Goal: Task Accomplishment & Management: Manage account settings

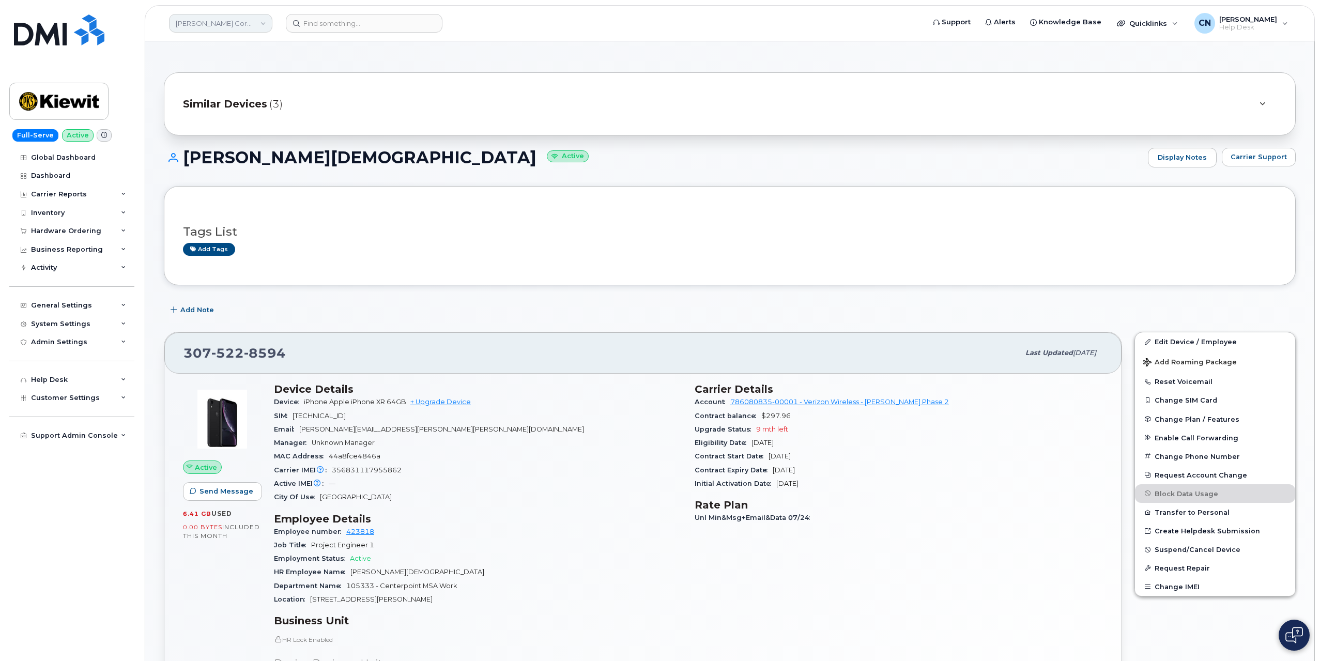
scroll to position [155, 0]
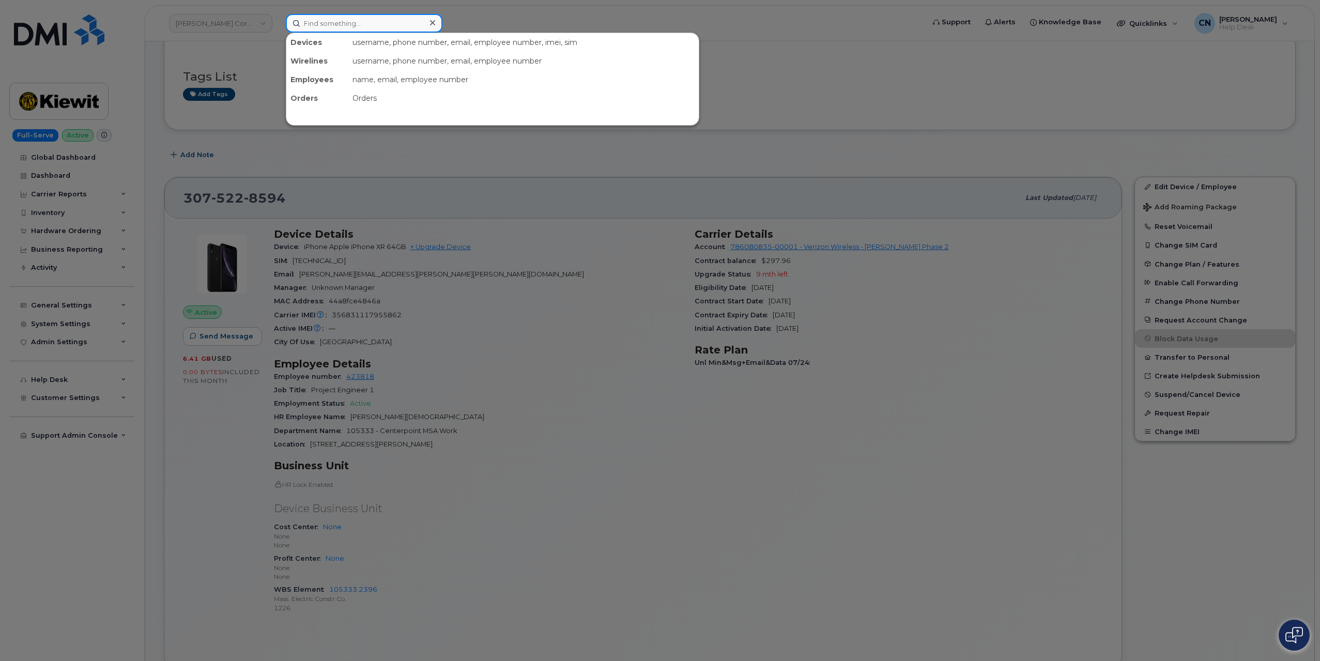
click at [325, 18] on input at bounding box center [364, 23] width 157 height 19
paste input "4063503583"
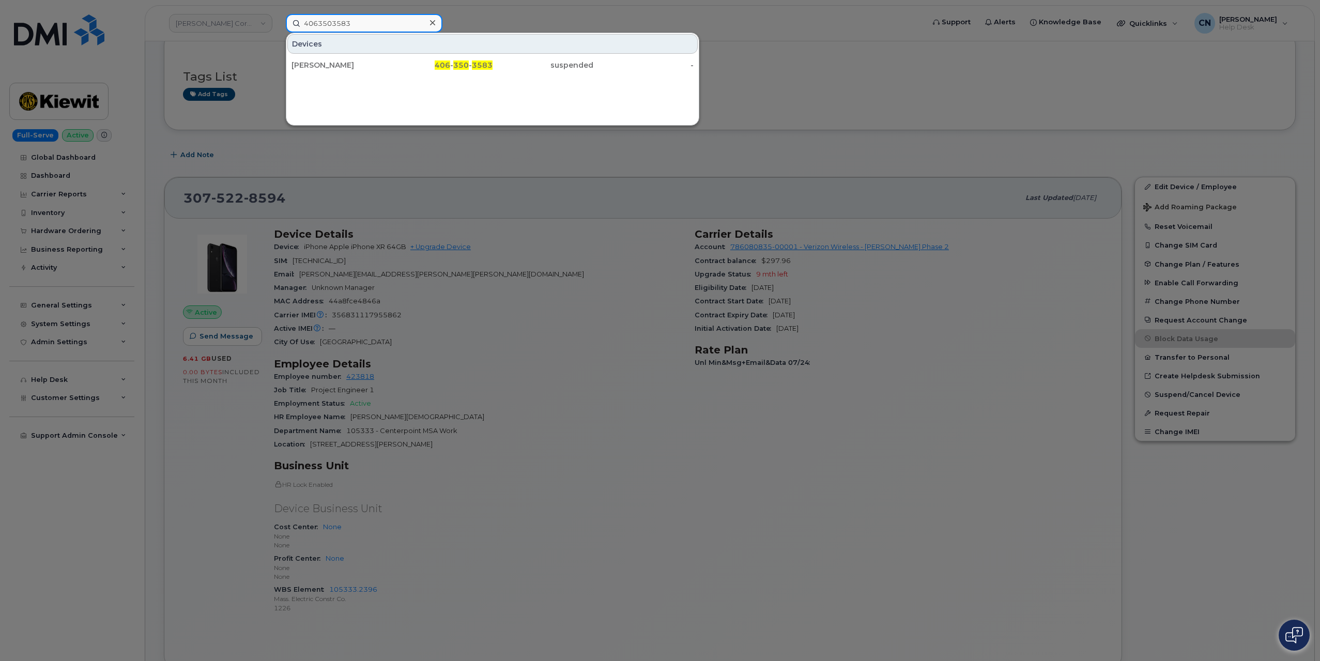
type input "4063503583"
click at [331, 69] on div "Troy Hiscoe" at bounding box center [342, 65] width 101 height 10
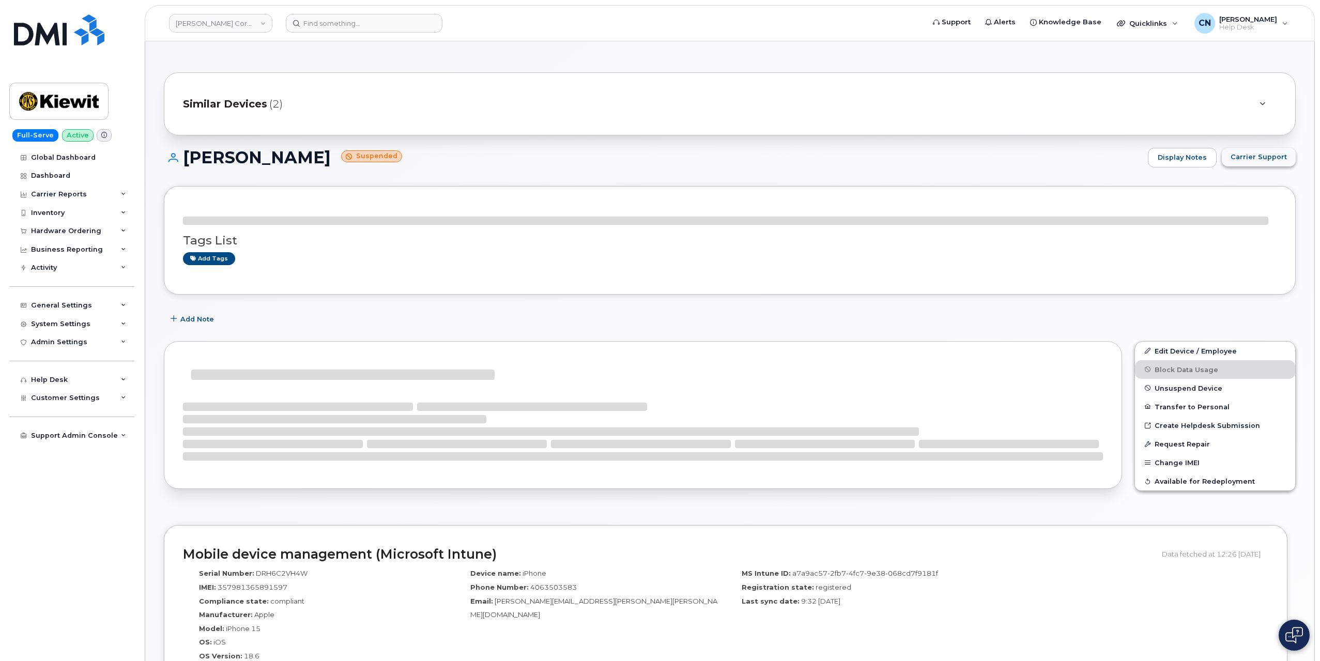
click at [1249, 160] on span "Carrier Support" at bounding box center [1259, 157] width 56 height 10
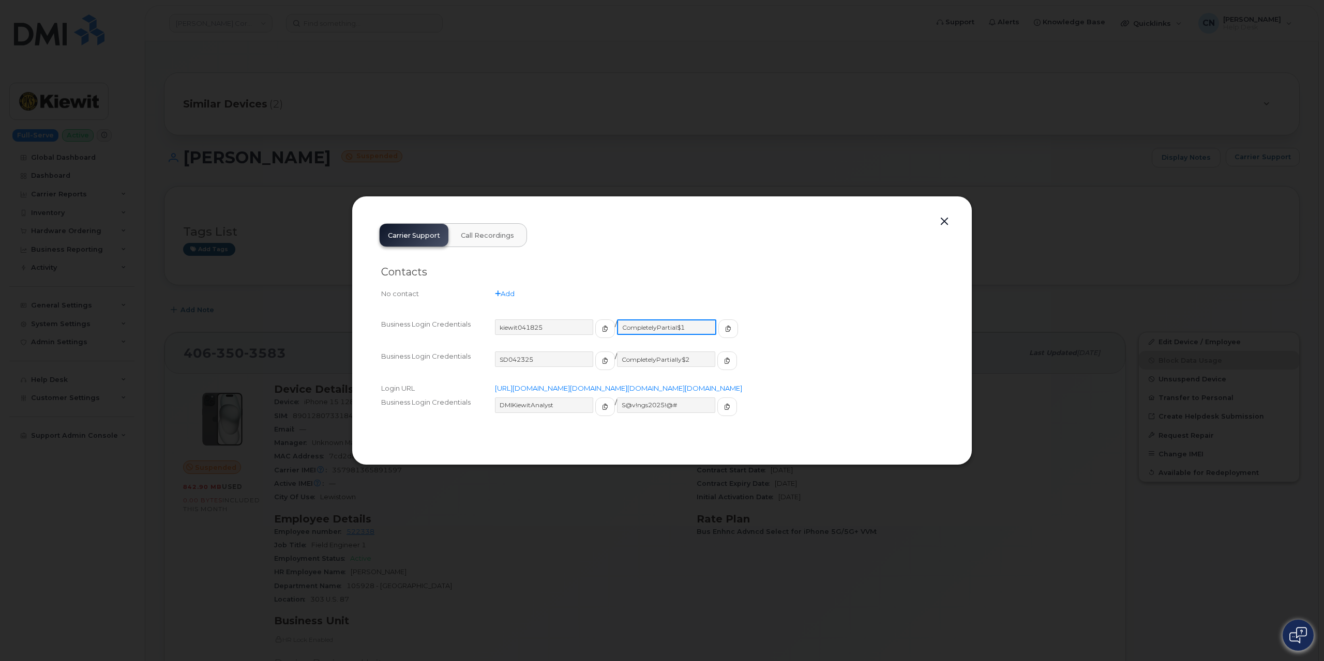
click at [631, 321] on input "CompletelyPartial$1" at bounding box center [666, 328] width 99 height 16
drag, startPoint x: 680, startPoint y: 316, endPoint x: 605, endPoint y: 317, distance: 75.5
click at [605, 320] on div "kiewit041825 / CompletelyPartial$1" at bounding box center [719, 334] width 448 height 28
click at [947, 217] on button "button" at bounding box center [943, 222] width 16 height 14
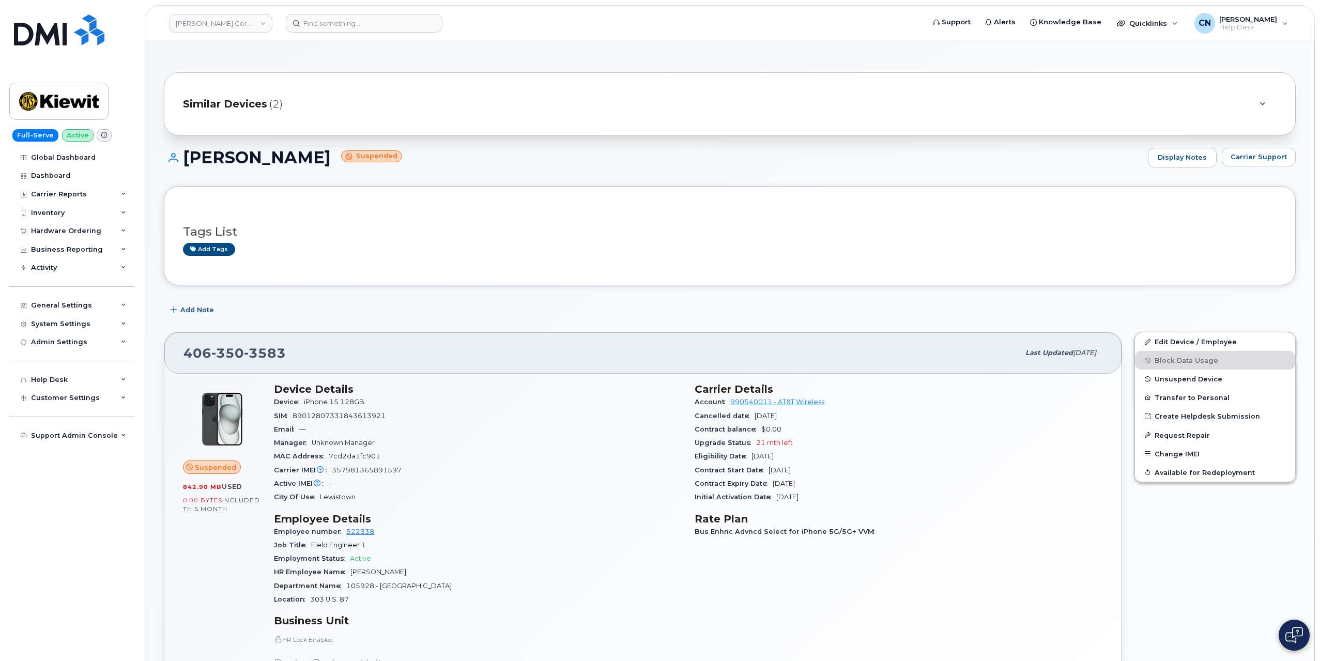
click at [945, 209] on div "Tags List Add tags" at bounding box center [730, 235] width 1094 height 61
click at [1150, 336] on link "Edit Device / Employee" at bounding box center [1215, 341] width 160 height 19
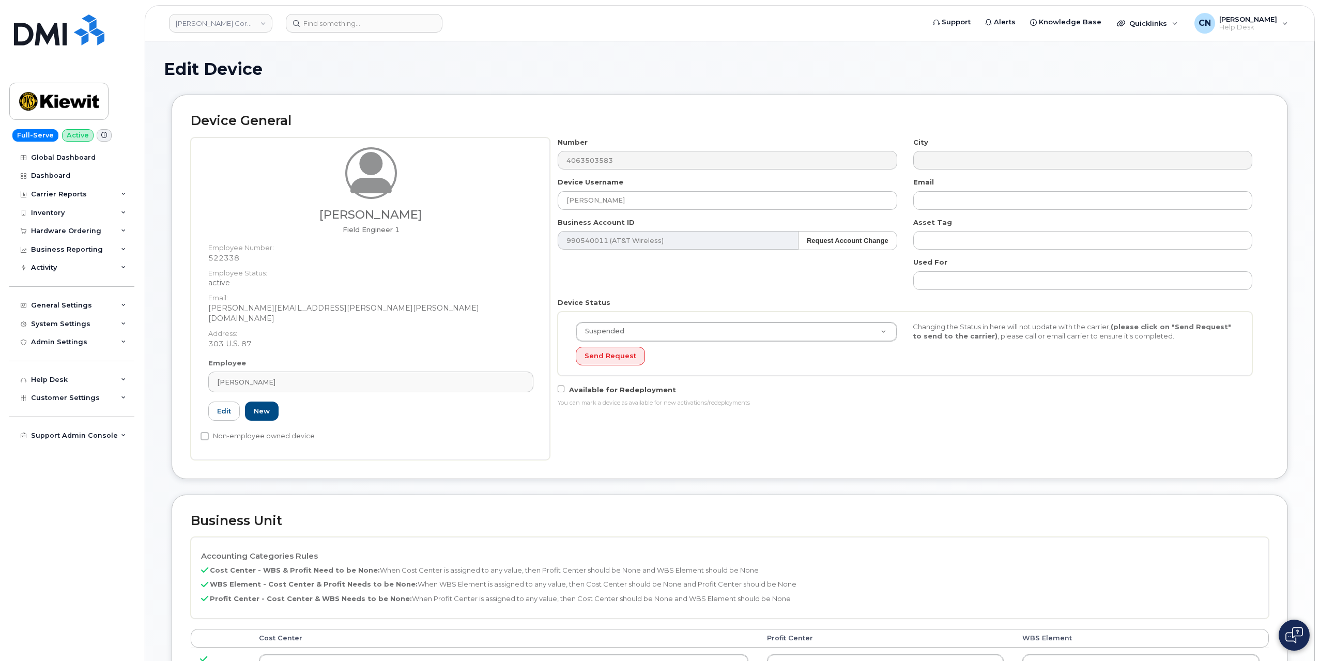
drag, startPoint x: 280, startPoint y: 369, endPoint x: 61, endPoint y: 354, distance: 219.7
click at [145, 354] on div "Kiewit Corporation Support Alerts Knowledge Base Quicklinks Suspend / Cancel De…" at bounding box center [730, 540] width 1171 height 998
click at [276, 377] on div "Jacob Nelson" at bounding box center [371, 382] width 308 height 10
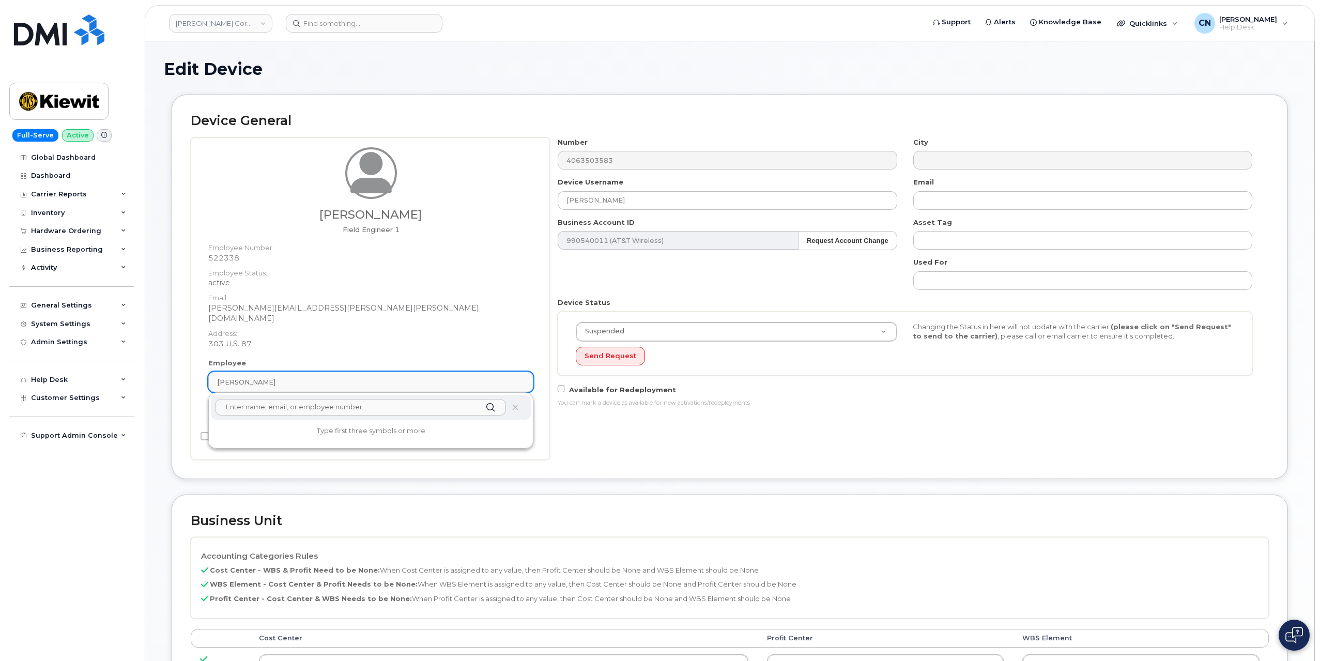
paste input "Weidman"
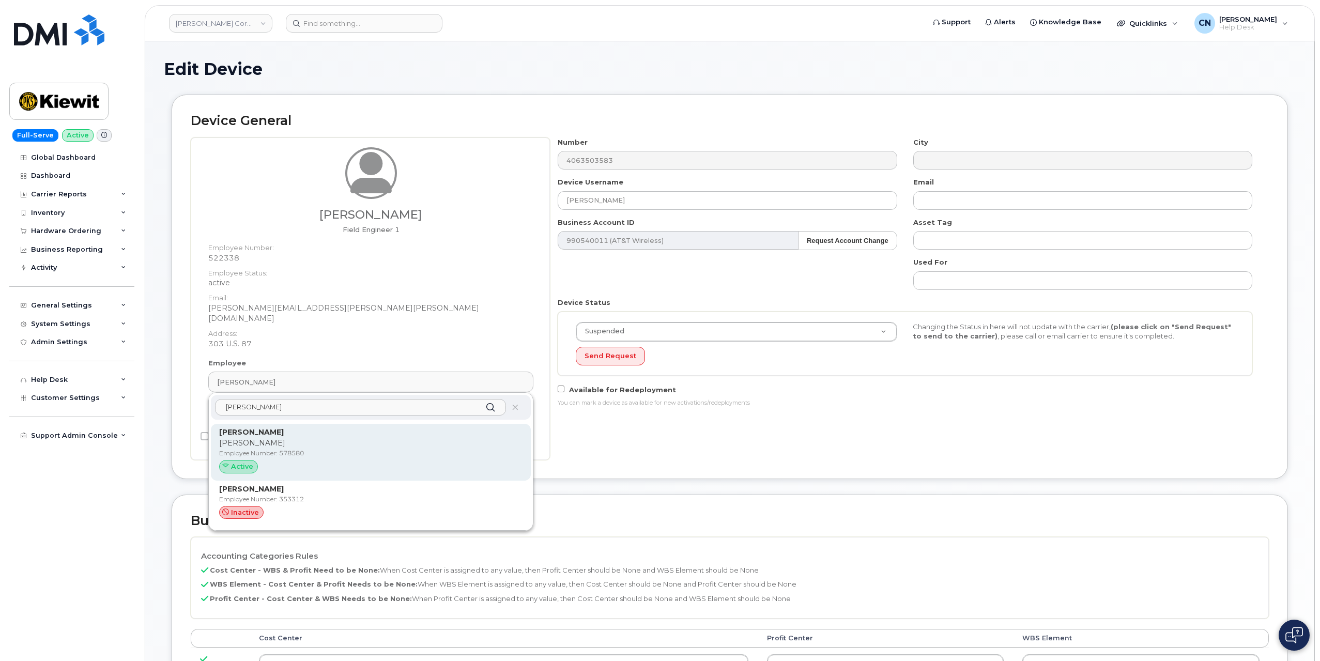
type input "Weidman"
click at [292, 427] on p "[PERSON_NAME]" at bounding box center [370, 432] width 303 height 11
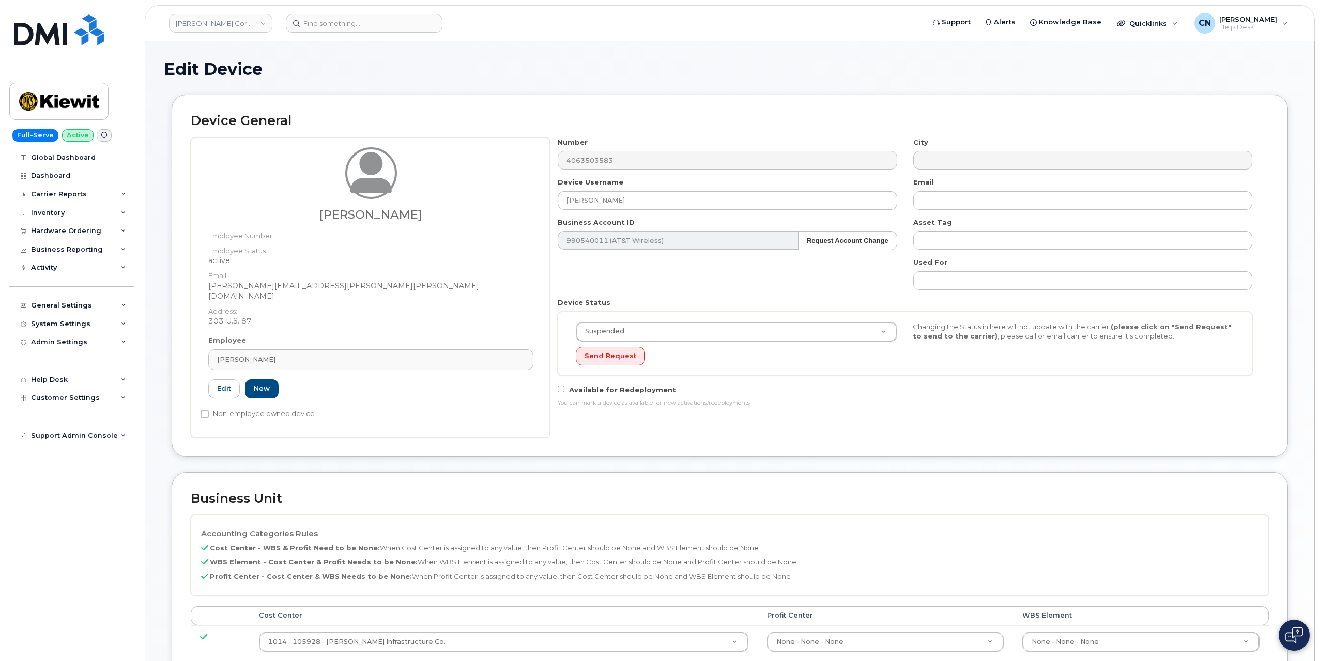
type input "578580"
type input "[PERSON_NAME]"
type input "[PERSON_NAME][EMAIL_ADDRESS][PERSON_NAME][PERSON_NAME][DOMAIN_NAME]"
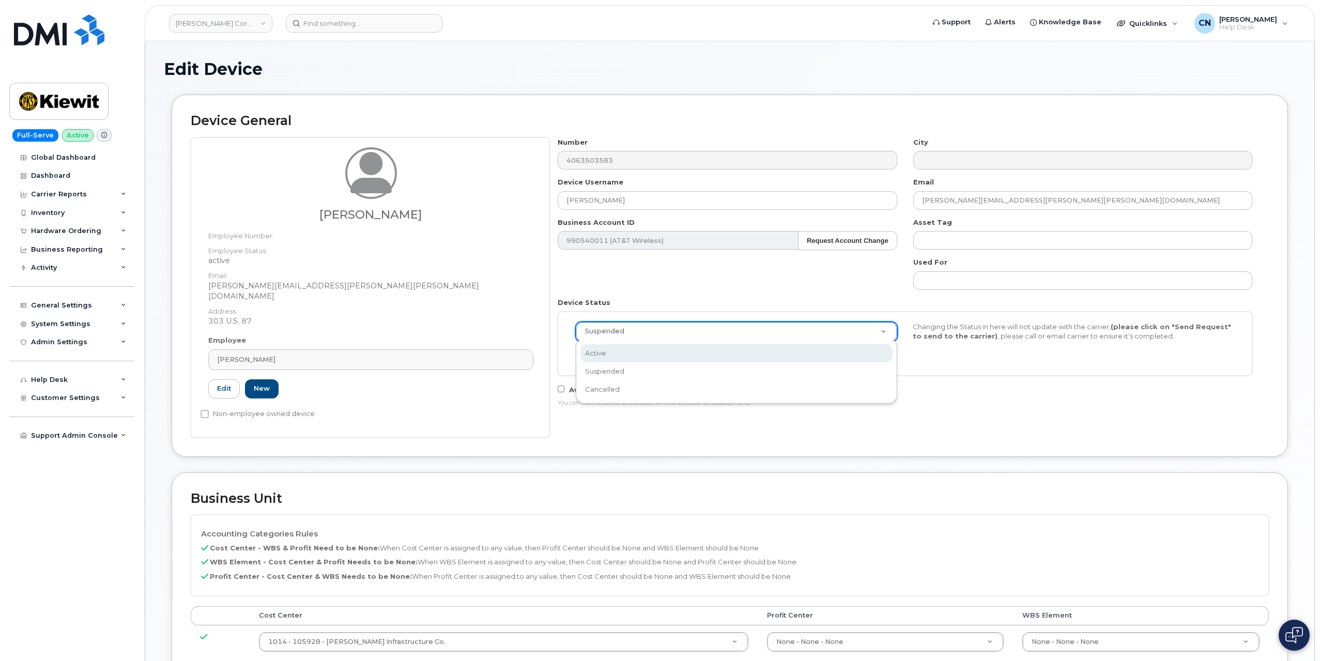
select select "active"
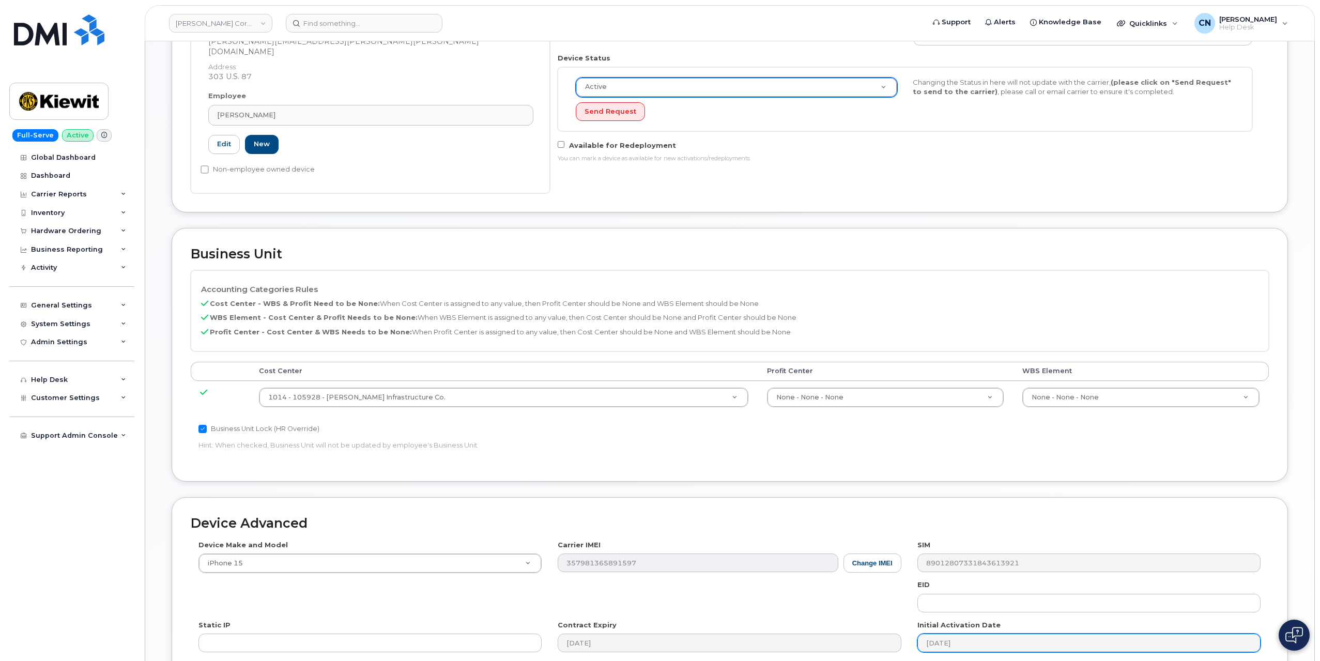
scroll to position [375, 0]
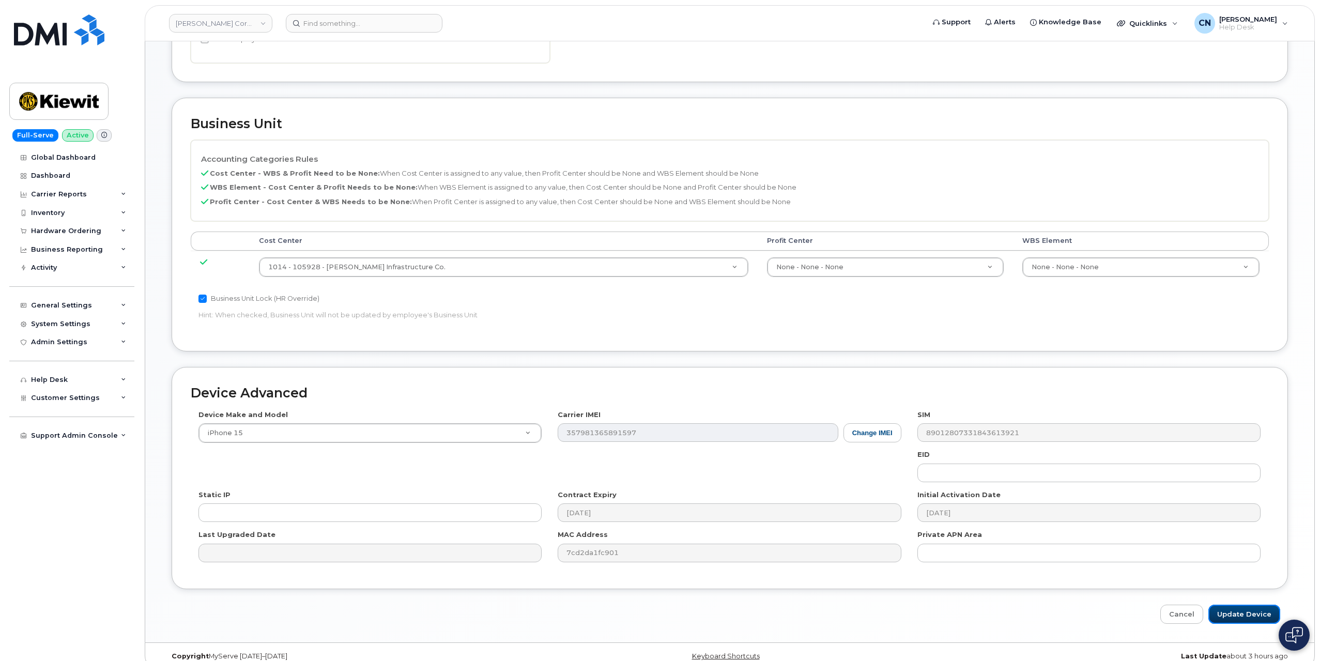
drag, startPoint x: 1252, startPoint y: 595, endPoint x: 397, endPoint y: 208, distance: 938.3
click at [1252, 605] on input "Update Device" at bounding box center [1245, 614] width 72 height 19
type input "Saving..."
